Goal: Check status

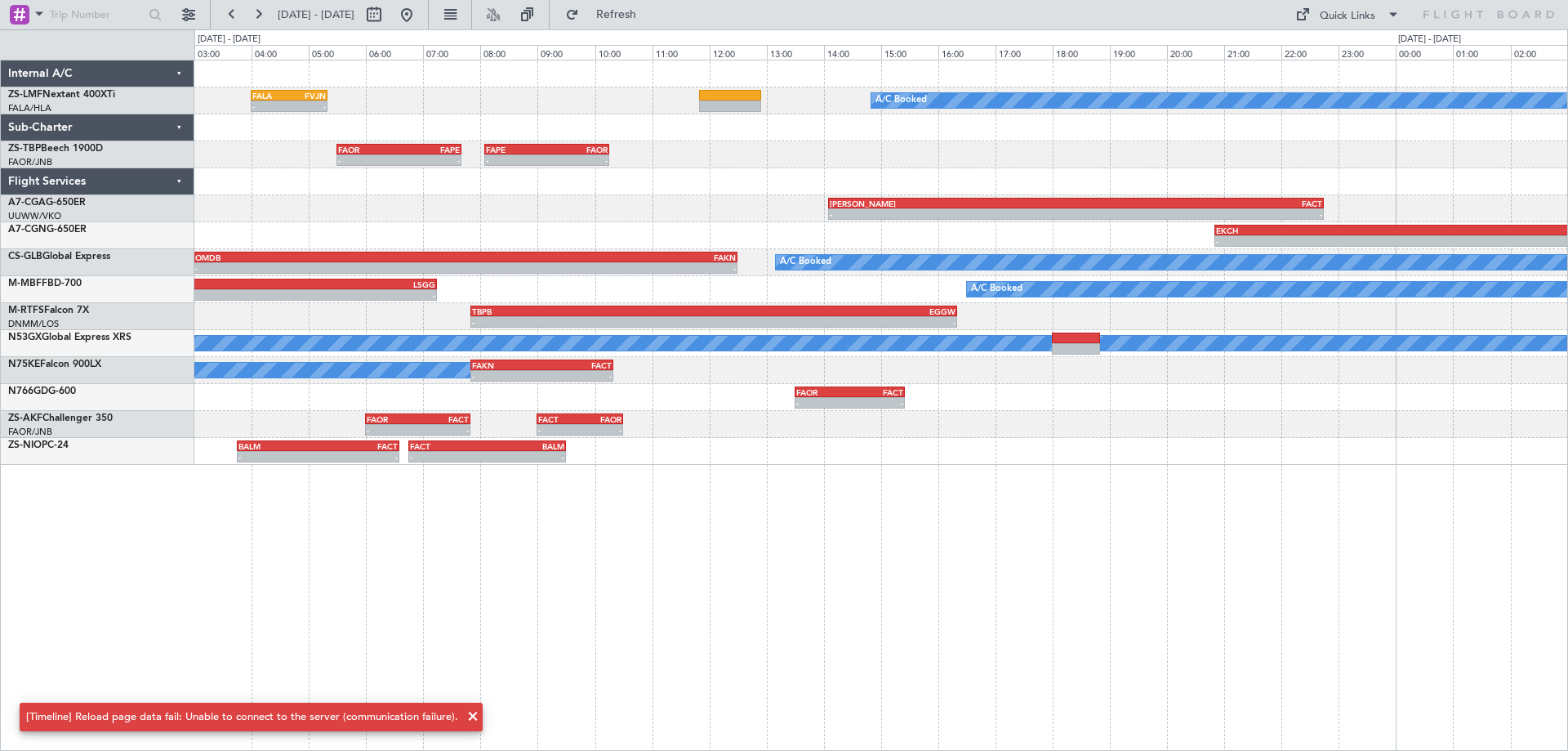
click at [510, 564] on div "A/C Booked - - FALA 04:00 Z FVJN 05:20 Z - - FAOR 05:30 Z FAPE 07:40 Z - - FAPE…" at bounding box center [882, 405] width 1374 height 691
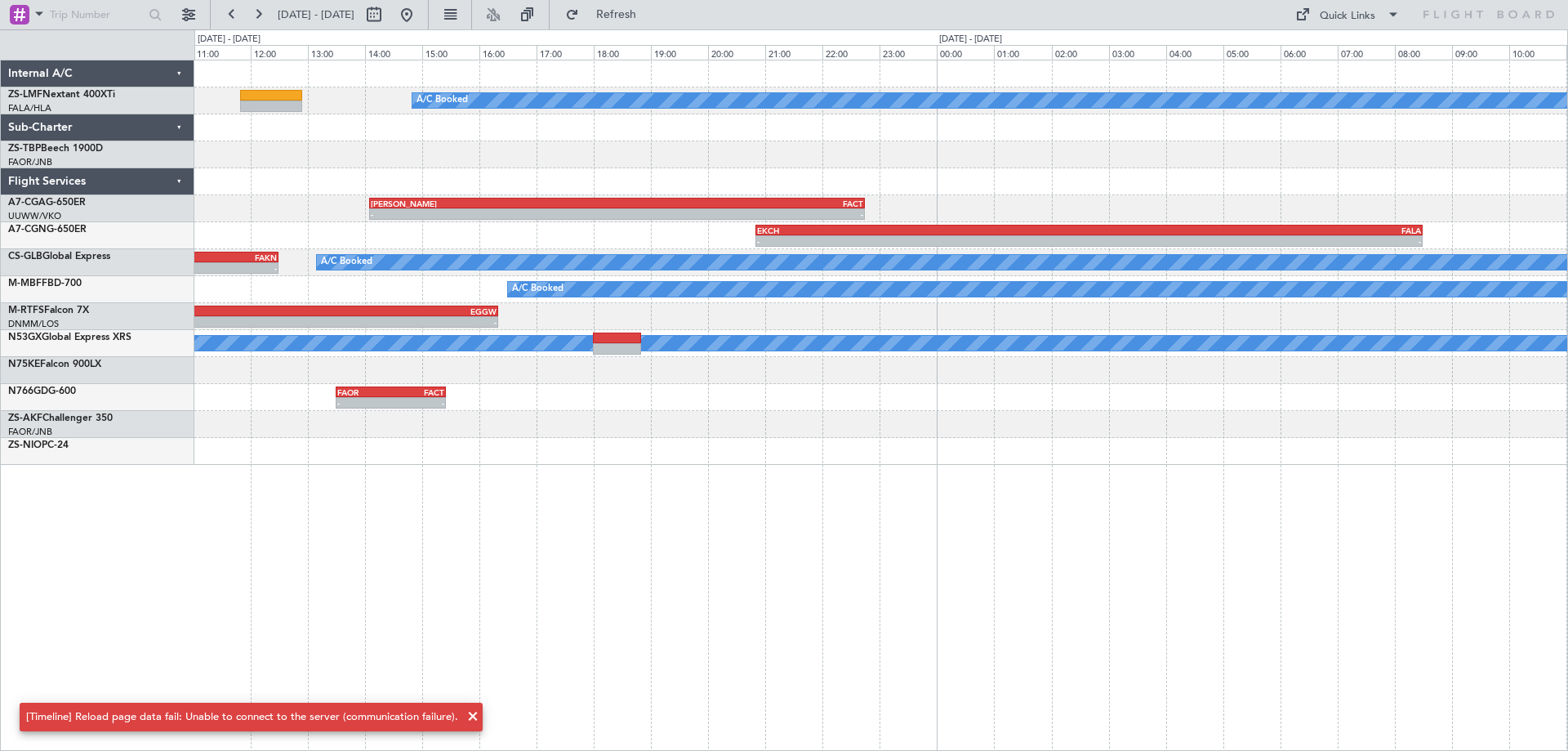
click at [496, 509] on div "A/C Booked - - FVRG 15:50 Z FALA 17:35 Z FALA 04:00 Z FVJN 05:20 Z - - FAOR 05:…" at bounding box center [882, 405] width 1374 height 691
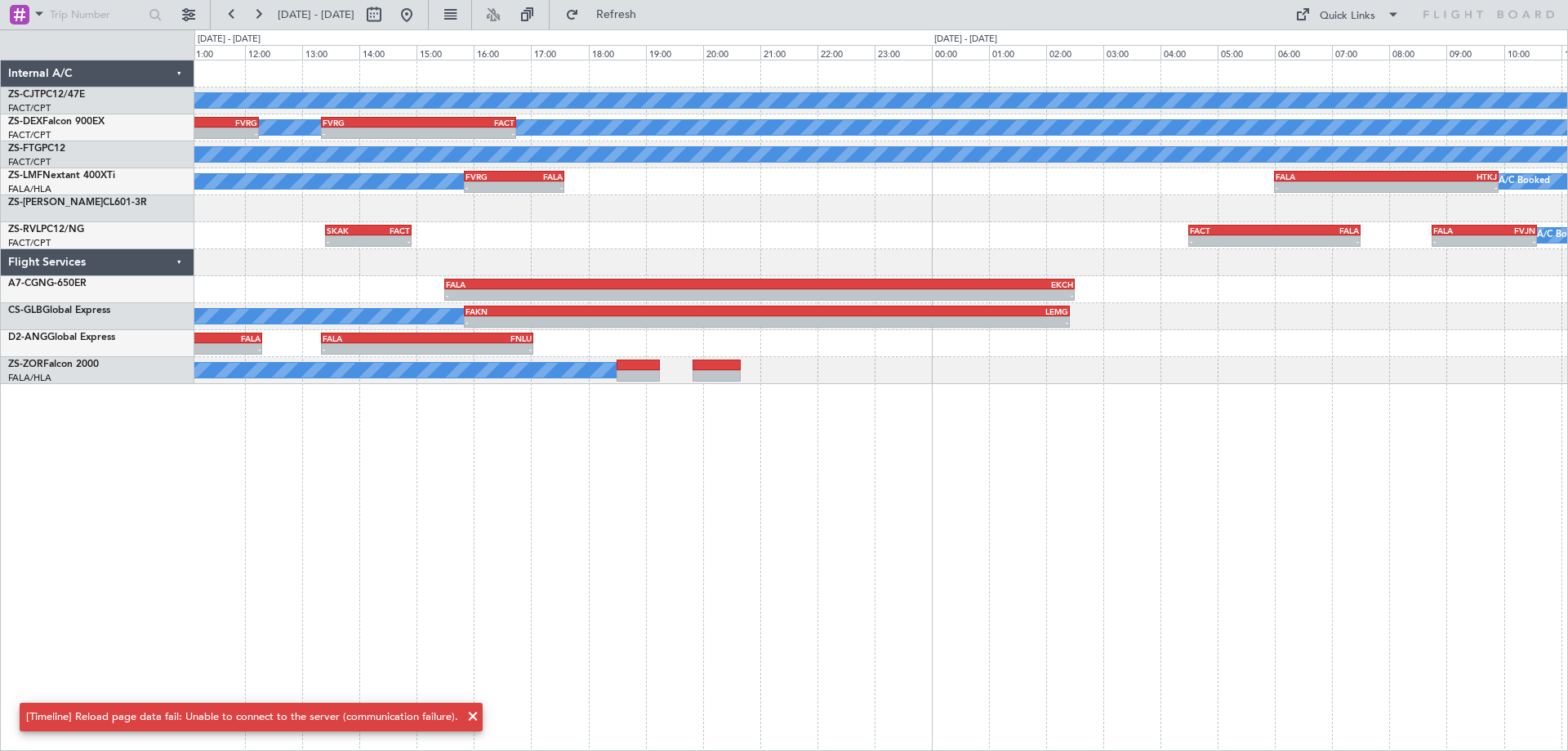
click at [463, 598] on div "A/C Booked FACT 08:00 Z FAGR 09:40 Z - - A/C Booked - - FYWB 09:50 Z FVRG 12:15…" at bounding box center [882, 405] width 1374 height 691
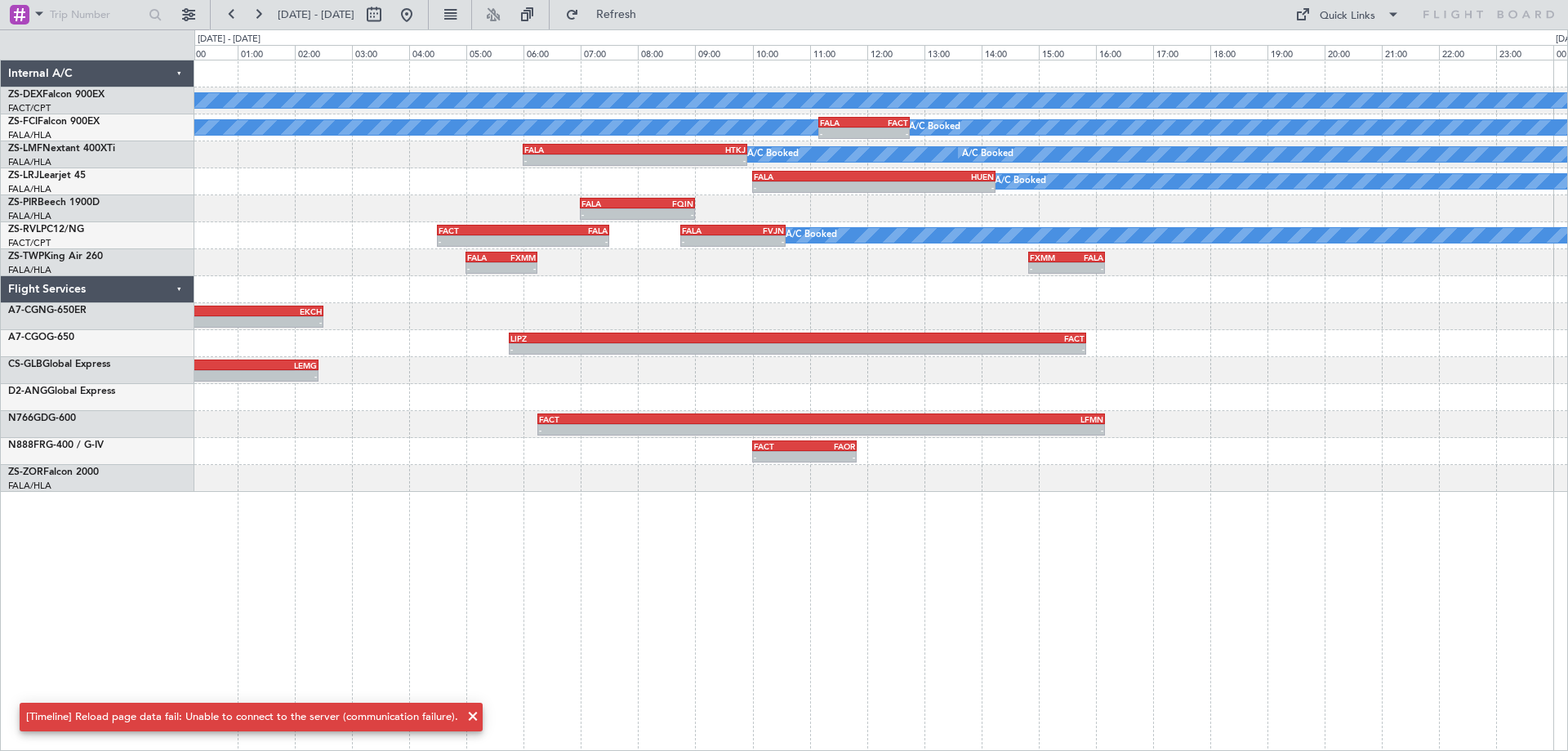
click at [573, 607] on div "A/C Booked A/C Booked A/C Booked - - FALA 11:10 Z FACT 12:45 Z A/C Booked A/C B…" at bounding box center [882, 405] width 1374 height 691
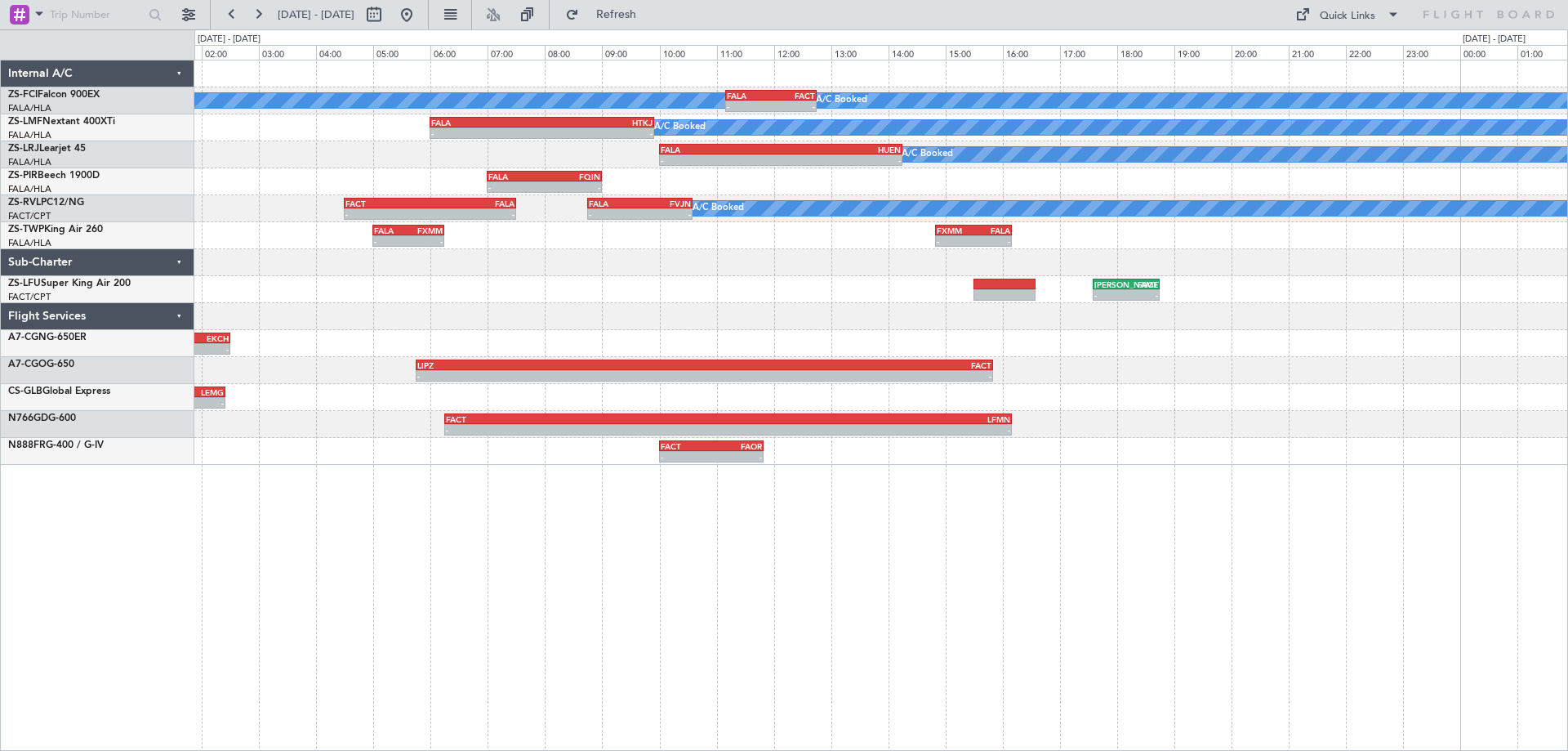
click at [652, 318] on div "A/C Booked A/C Booked A/C Booked - - FALA 11:10 Z FACT 12:45 Z A/C Booked A/C B…" at bounding box center [881, 262] width 1373 height 404
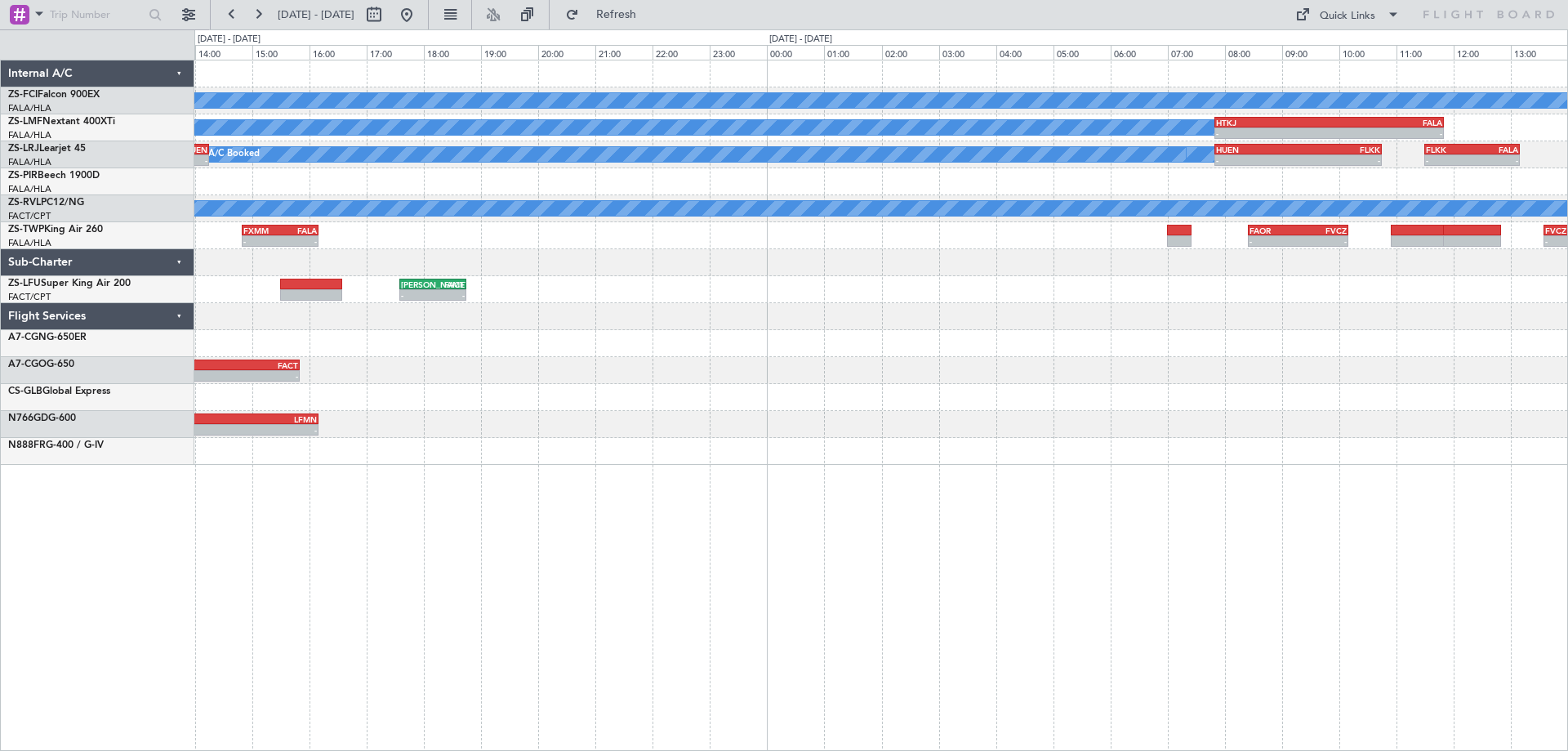
click at [0, 304] on div "A/C Booked A/C Booked A/C Booked - - FALA 11:10 Z FACT 12:45 Z - - FACT 15:00 Z…" at bounding box center [784, 390] width 1568 height 721
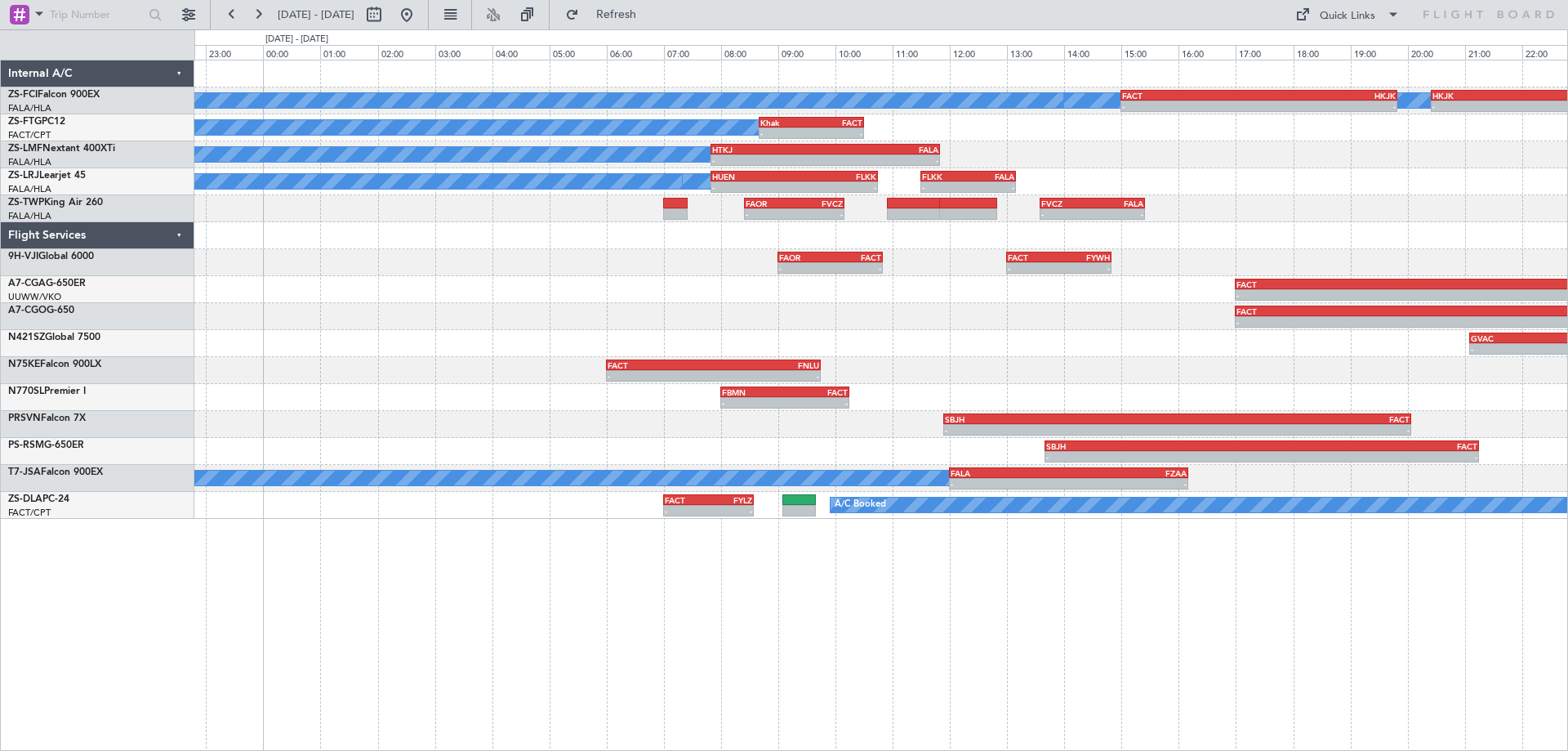
click at [685, 295] on div "- - FACT 17:00 Z WMSA 04:30 Z" at bounding box center [881, 290] width 1373 height 27
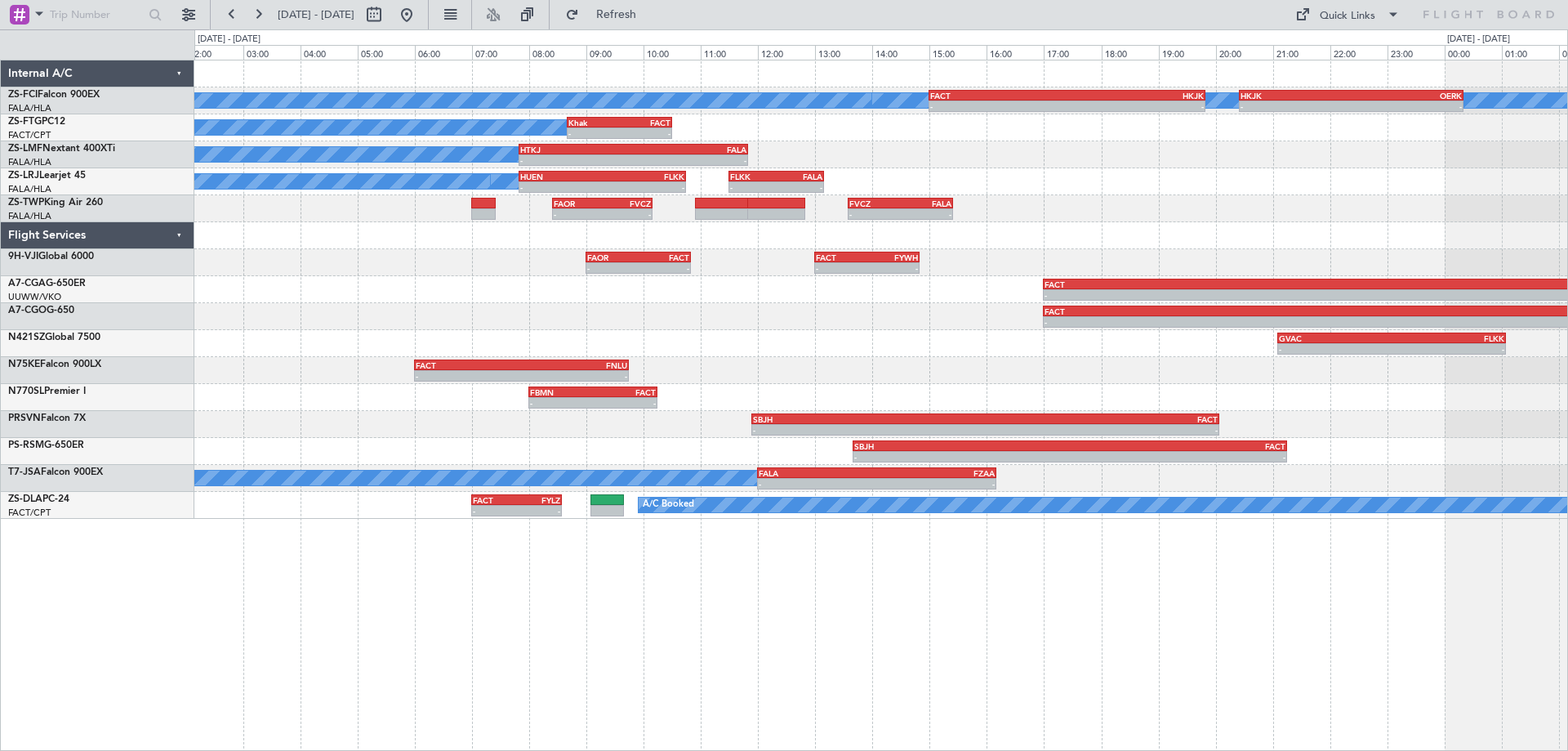
click at [387, 209] on div "- - FAOR 08:25 Z FVCZ 10:10 Z - - FVCZ 13:35 Z FALA 15:25 Z" at bounding box center [881, 209] width 1373 height 27
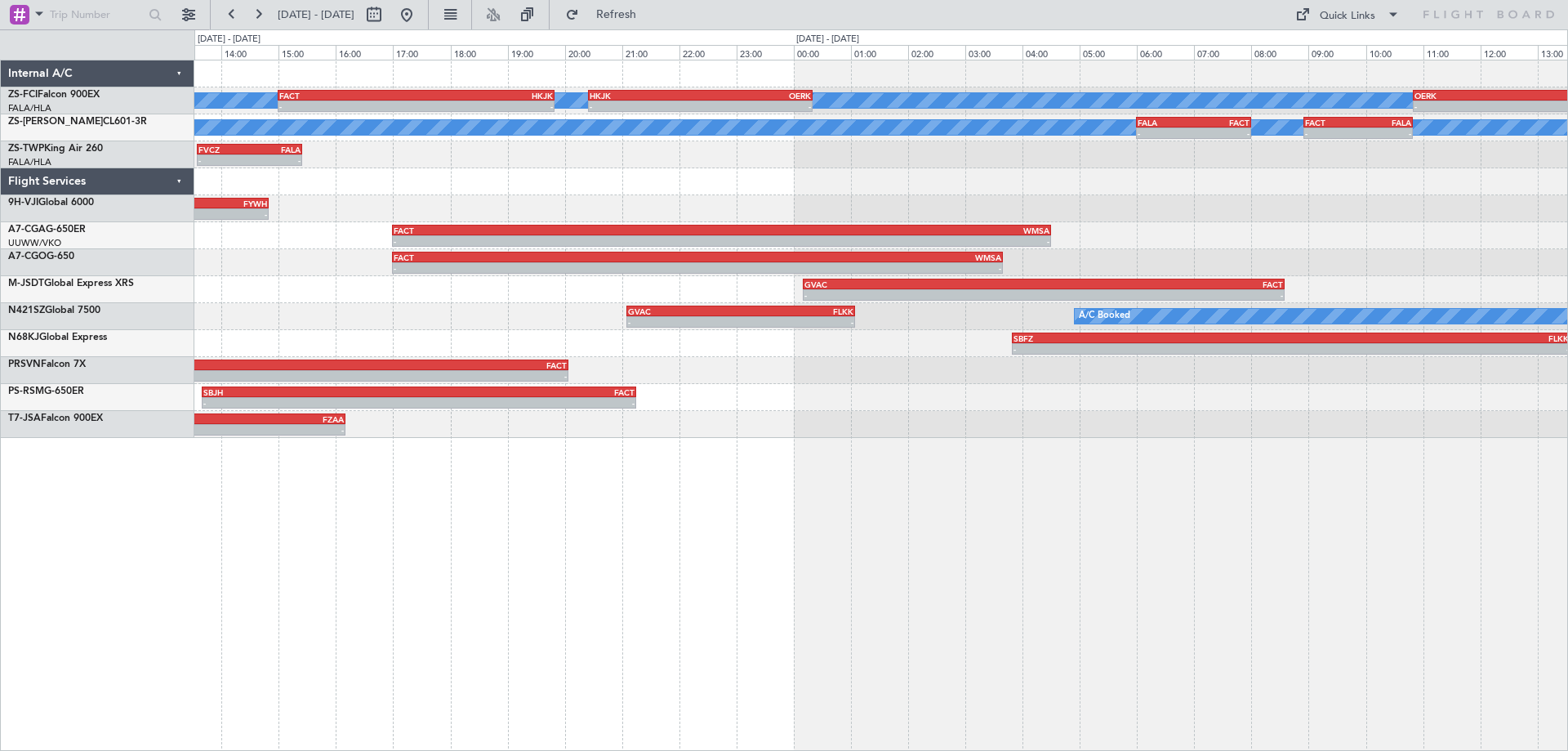
click at [725, 229] on div "A/C Booked A/C Booked A/C Booked - - FACT 15:00 Z HKJK 19:50 Z - - HKJK 20:25 Z…" at bounding box center [881, 249] width 1373 height 378
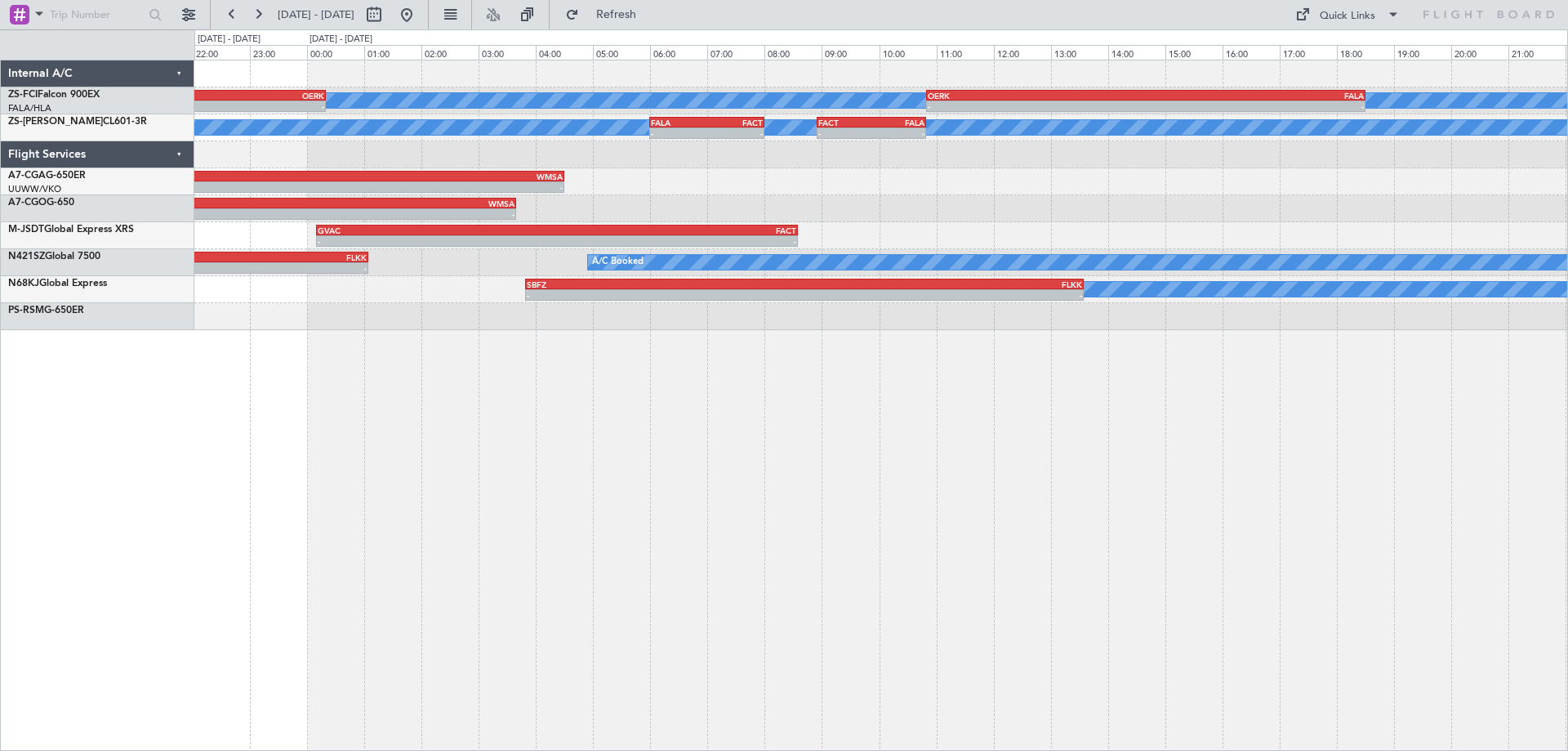
click at [573, 263] on div "A/C Booked A/C Booked - - HKJK 20:25 Z OERK 00:20 Z - - OERK 10:50 Z FALA 18:30…" at bounding box center [881, 195] width 1373 height 270
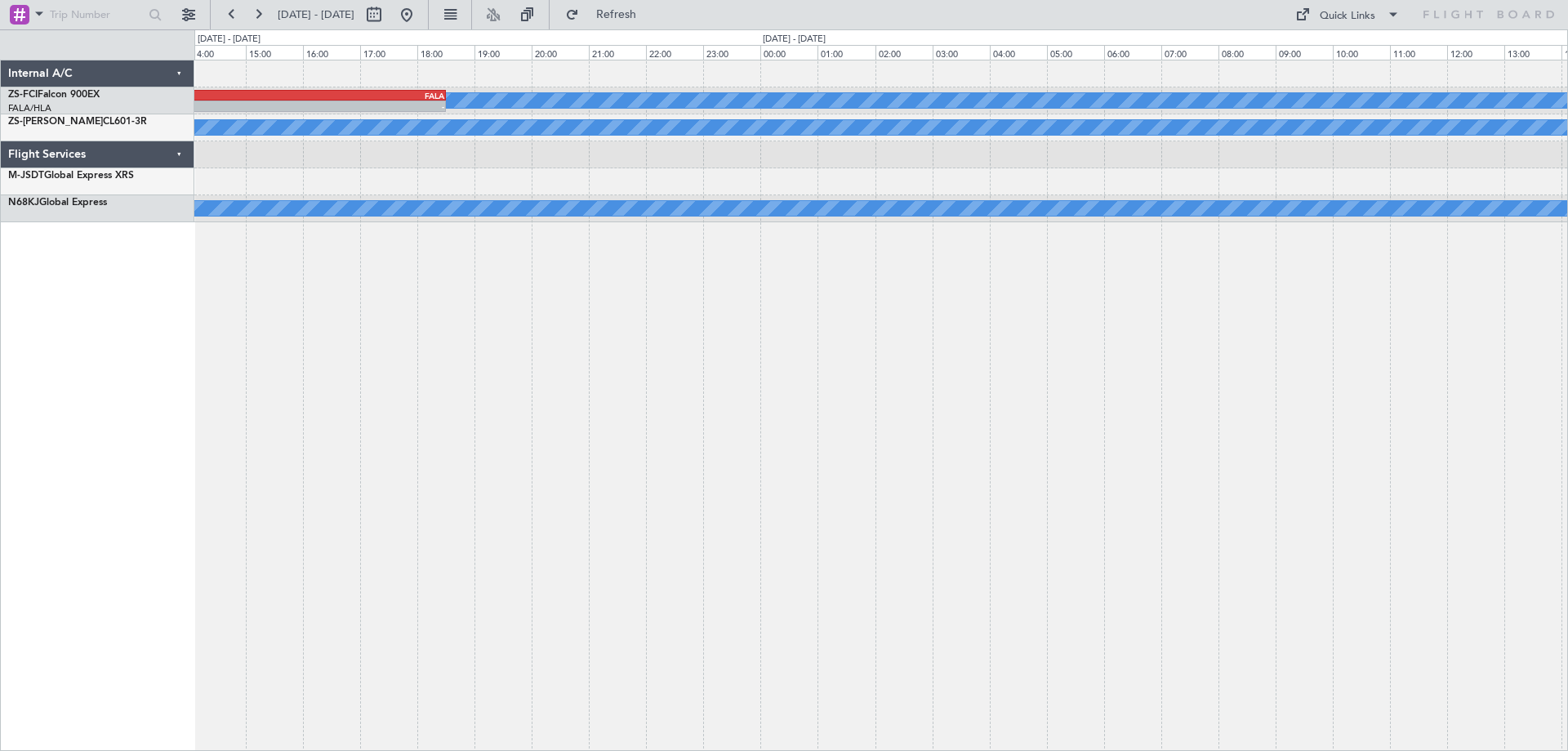
click at [989, 466] on div "A/C Booked A/C Booked - - OERK 10:50 Z FALA 18:30 Z A/C Booked - - FACT 08:55 Z…" at bounding box center [882, 405] width 1374 height 691
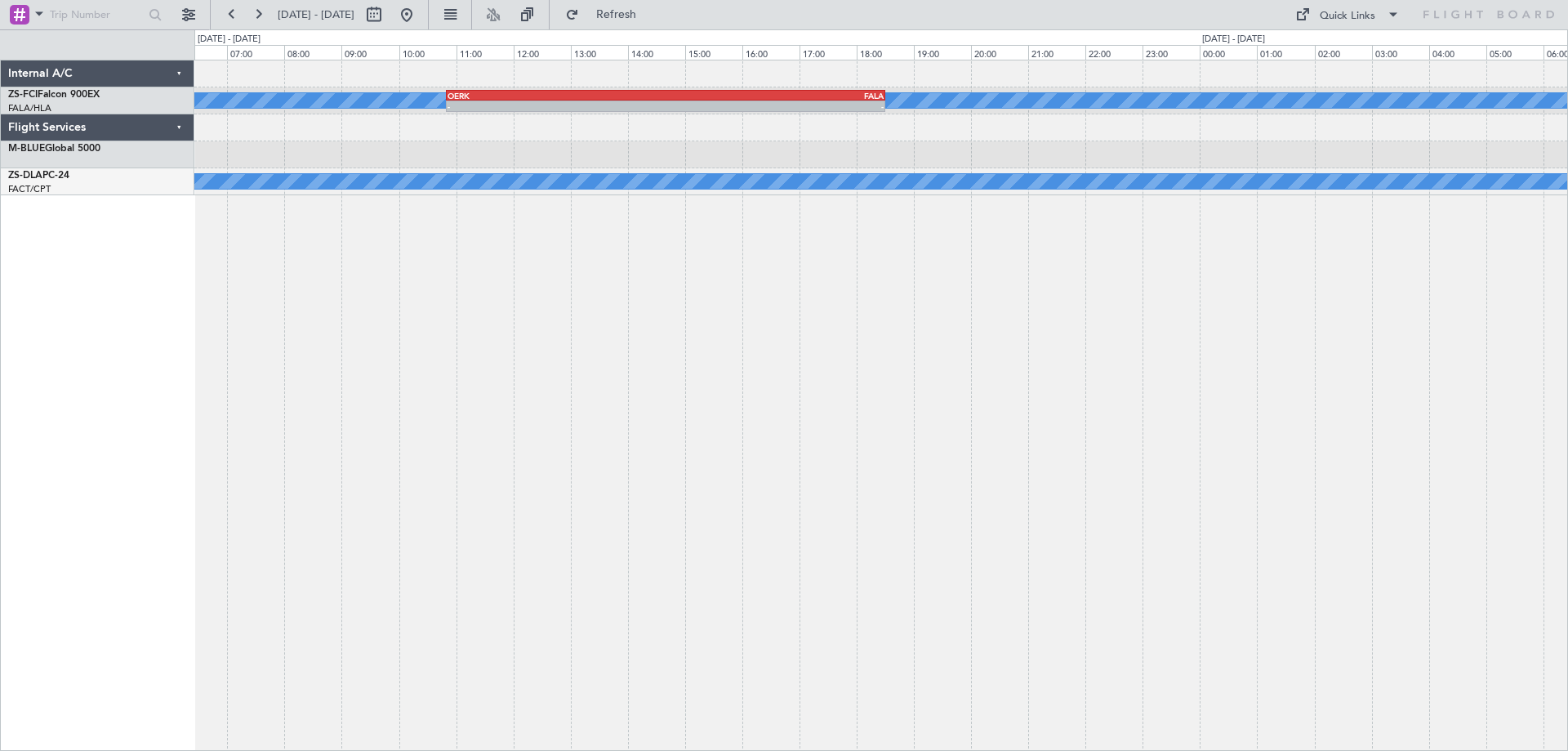
click at [825, 215] on div "A/C Booked A/C Booked - - OERK 10:50 Z FALA 18:30 Z A/C Booked FYRW 08:55 Z GAM…" at bounding box center [882, 405] width 1374 height 691
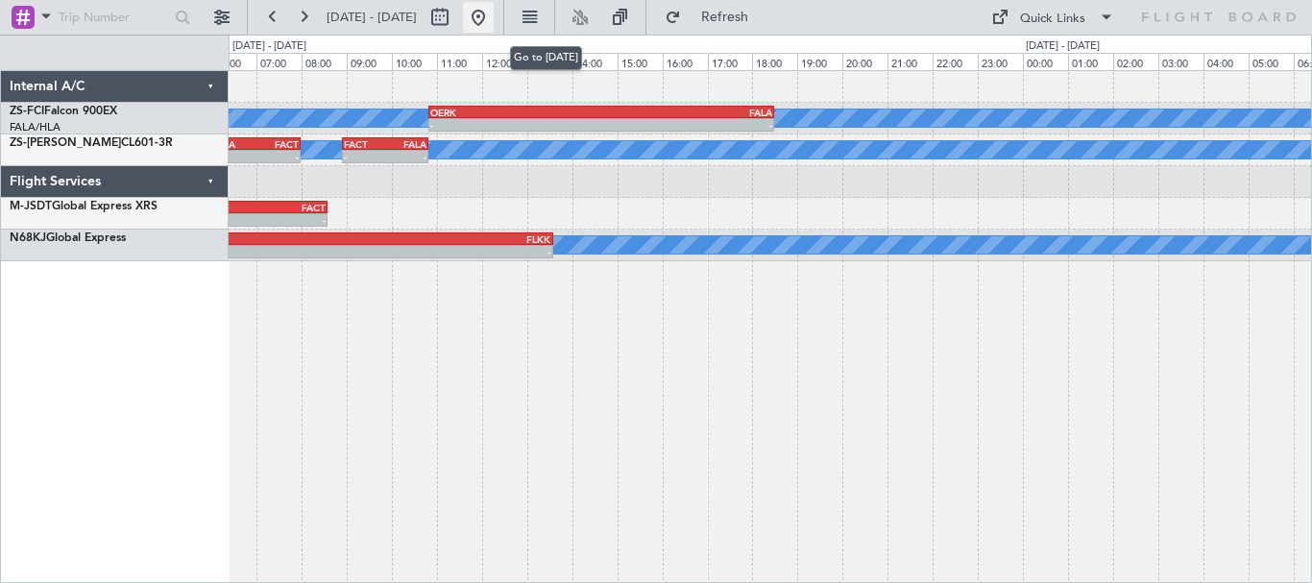
click at [494, 11] on button at bounding box center [478, 17] width 31 height 31
